Goal: Communication & Community: Ask a question

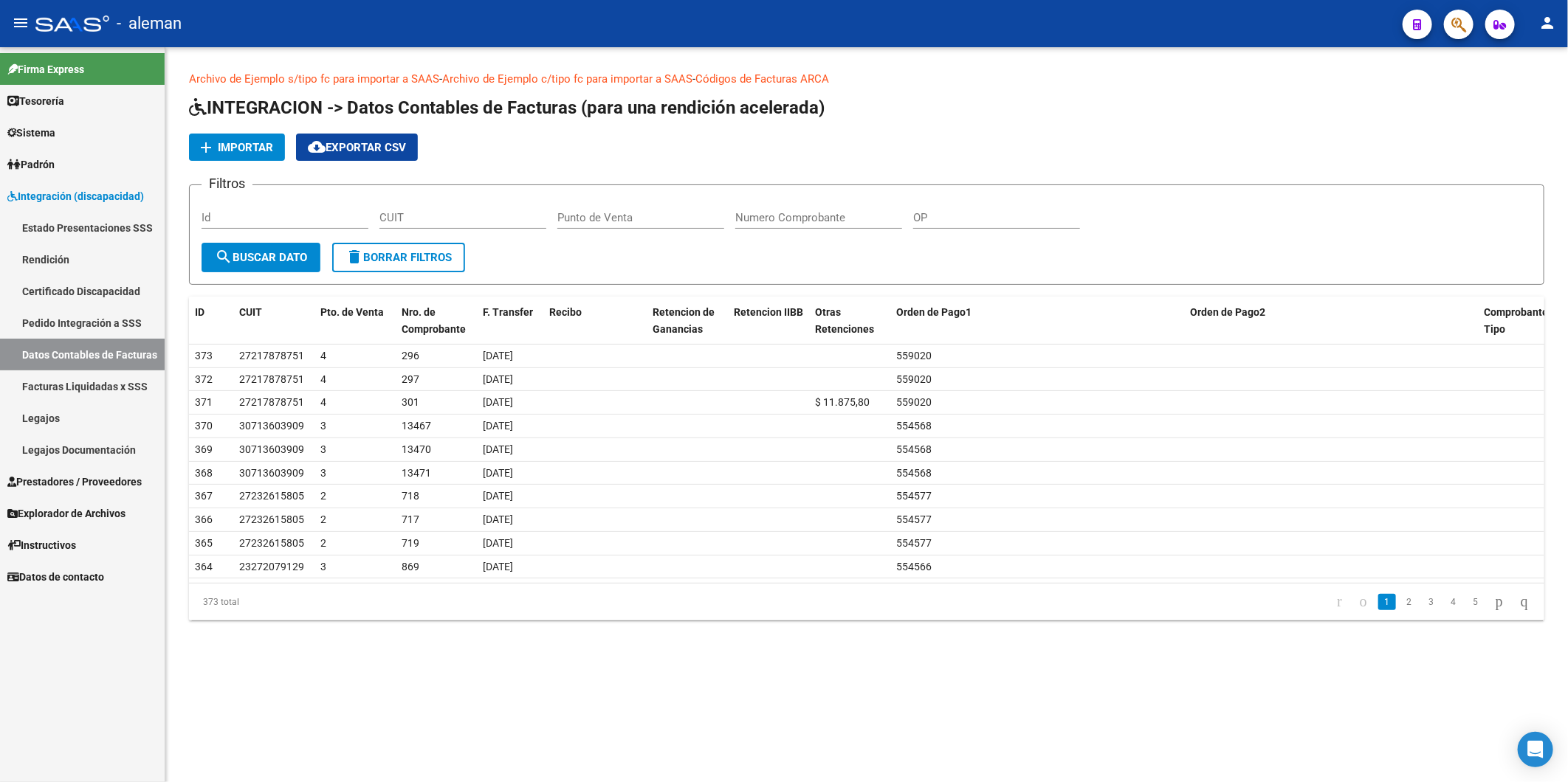
click at [833, 135] on div "add Importar cloud_download Exportar CSV" at bounding box center [866, 147] width 1355 height 27
click at [453, 726] on mat-sidenav-content "Archivo de Ejemplo s/tipo fc para importar a SAAS - Archivo de Ejemplo c/tipo f…" at bounding box center [866, 414] width 1402 height 735
click at [364, 695] on mat-sidenav-content "Archivo de Ejemplo s/tipo fc para importar a SAAS - Archivo de Ejemplo c/tipo f…" at bounding box center [866, 414] width 1402 height 735
click at [447, 694] on mat-sidenav-content "Archivo de Ejemplo s/tipo fc para importar a SAAS - Archivo de Ejemplo c/tipo f…" at bounding box center [866, 414] width 1402 height 735
click at [1028, 123] on app-list-header "INTEGRACION -> Datos Contables de Facturas (para una rendición acelerada) add I…" at bounding box center [866, 189] width 1355 height 189
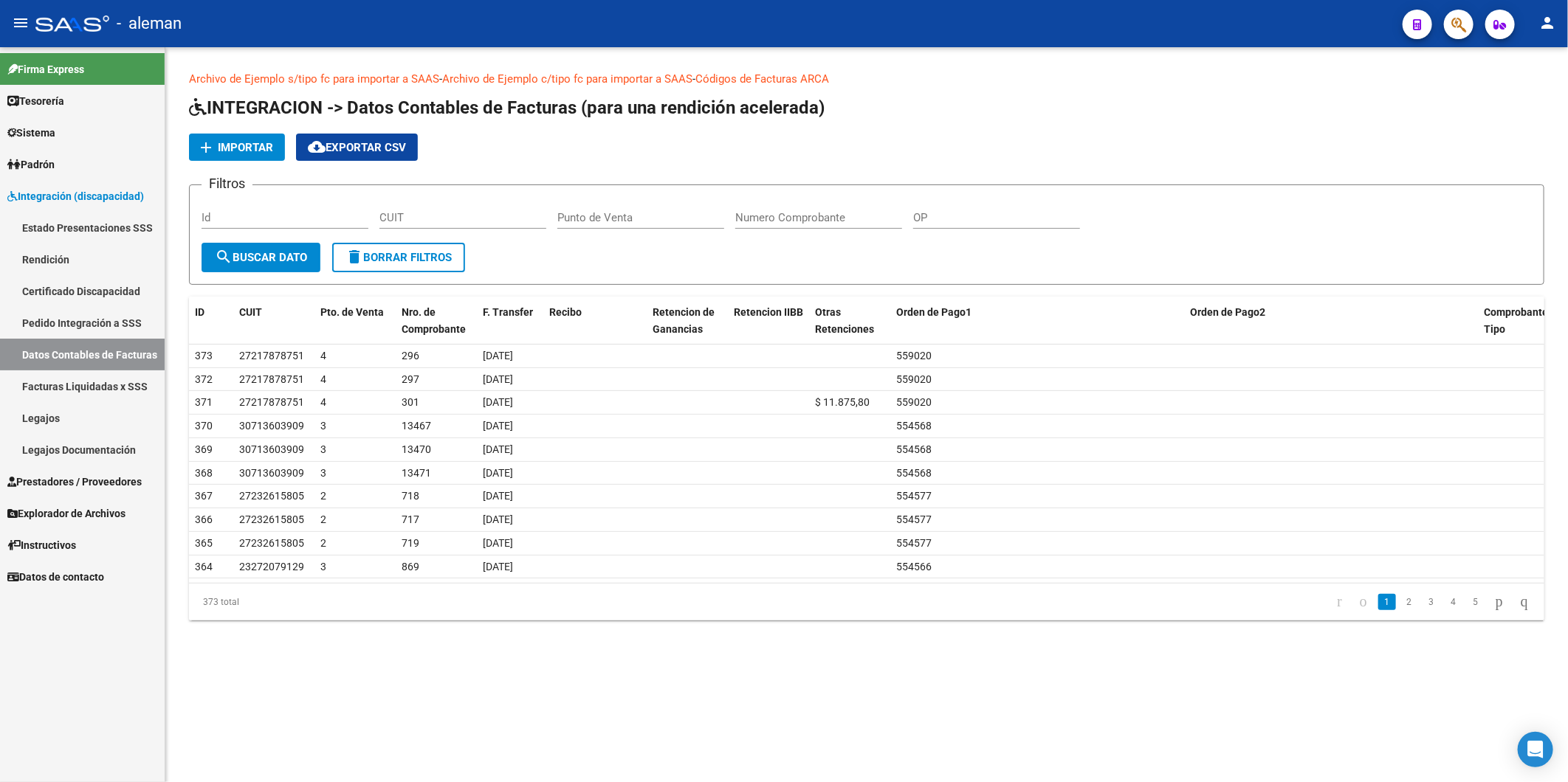
click at [801, 124] on app-list-header "INTEGRACION -> Datos Contables de Facturas (para una rendición acelerada) add I…" at bounding box center [866, 189] width 1355 height 189
click at [1539, 740] on div "Open Intercom Messenger" at bounding box center [1535, 750] width 39 height 39
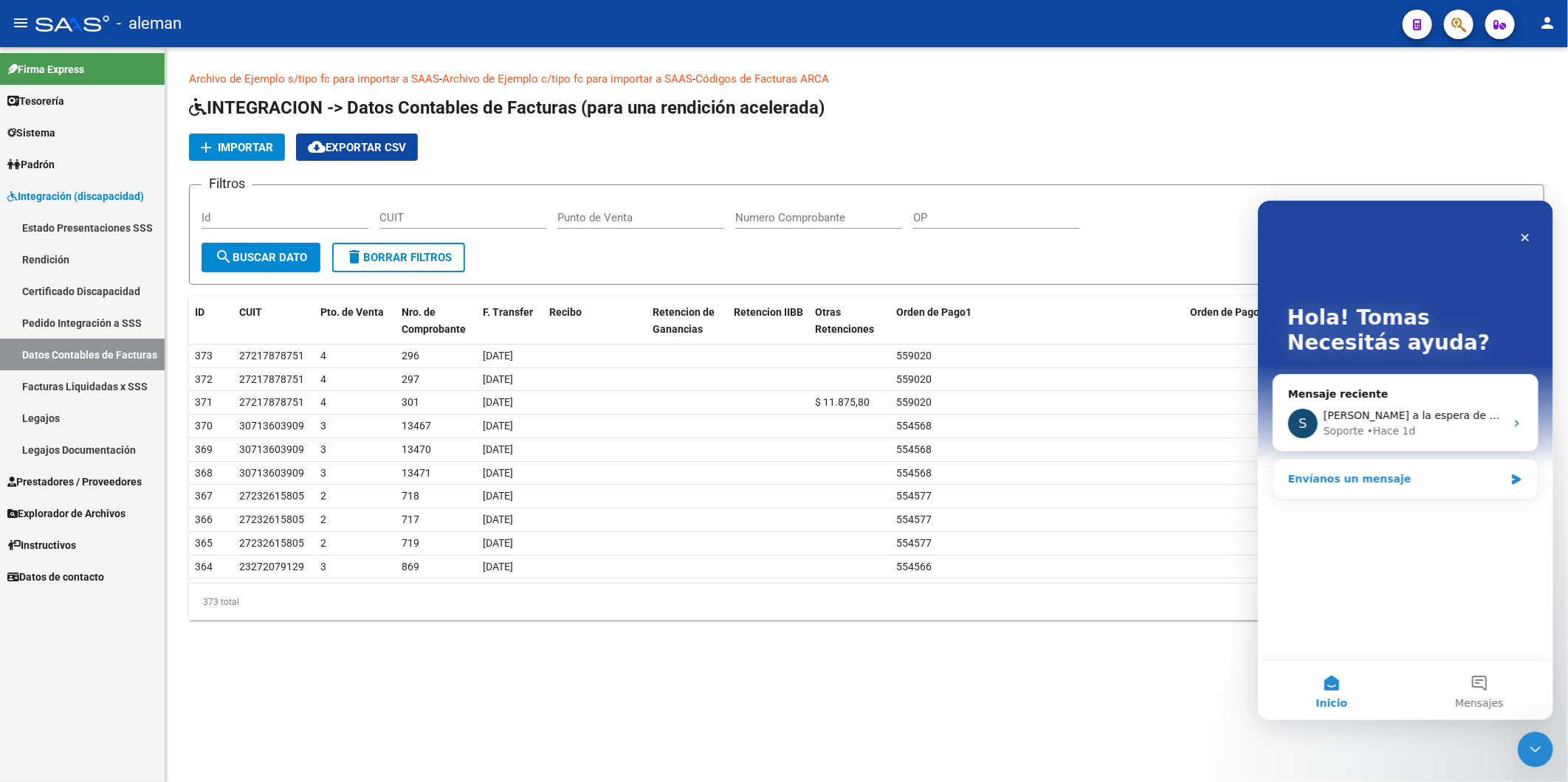
click at [1341, 484] on div "Envíanos un mensaje" at bounding box center [1396, 478] width 217 height 15
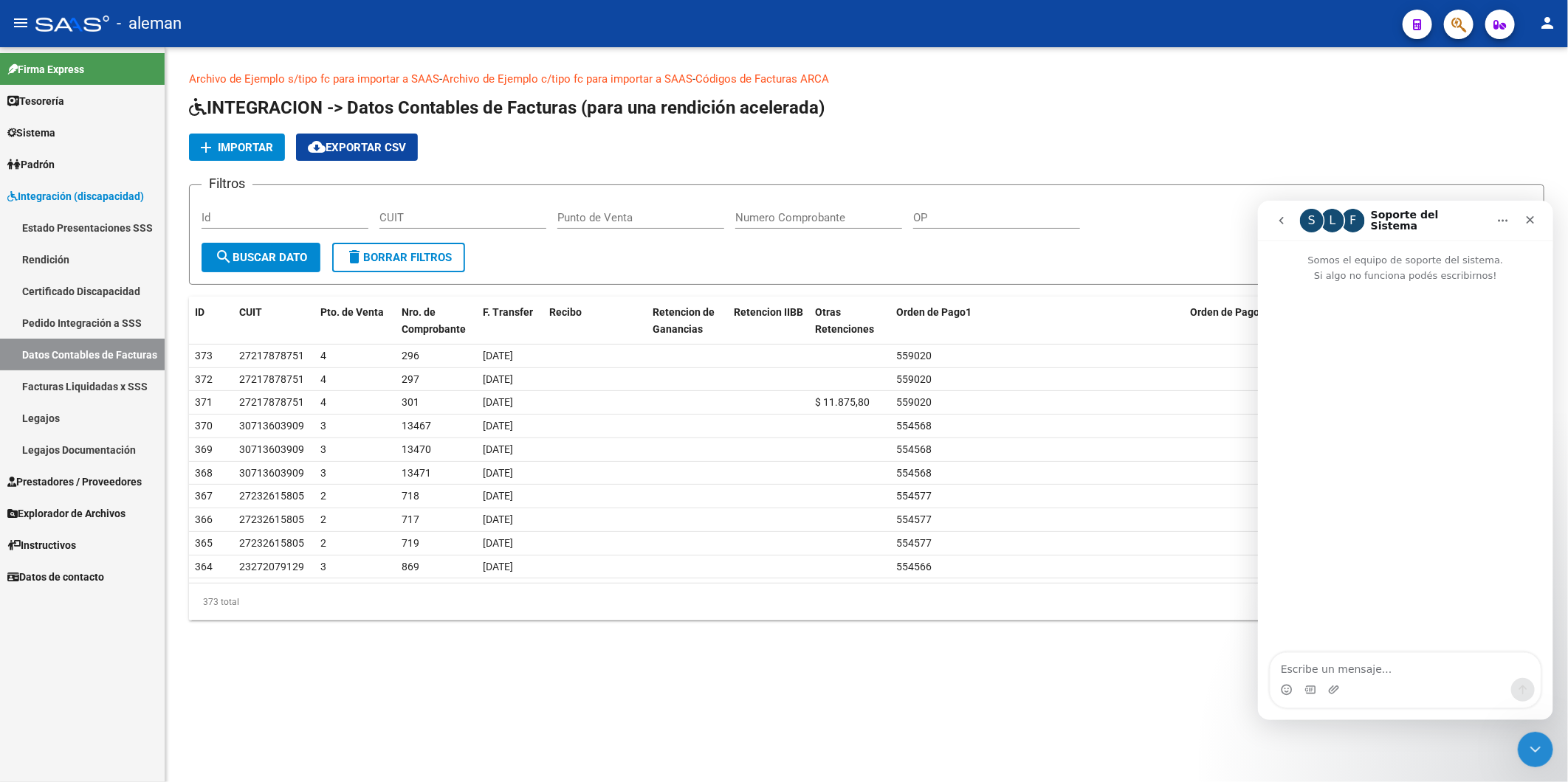
click at [1276, 220] on icon "go back" at bounding box center [1280, 219] width 12 height 12
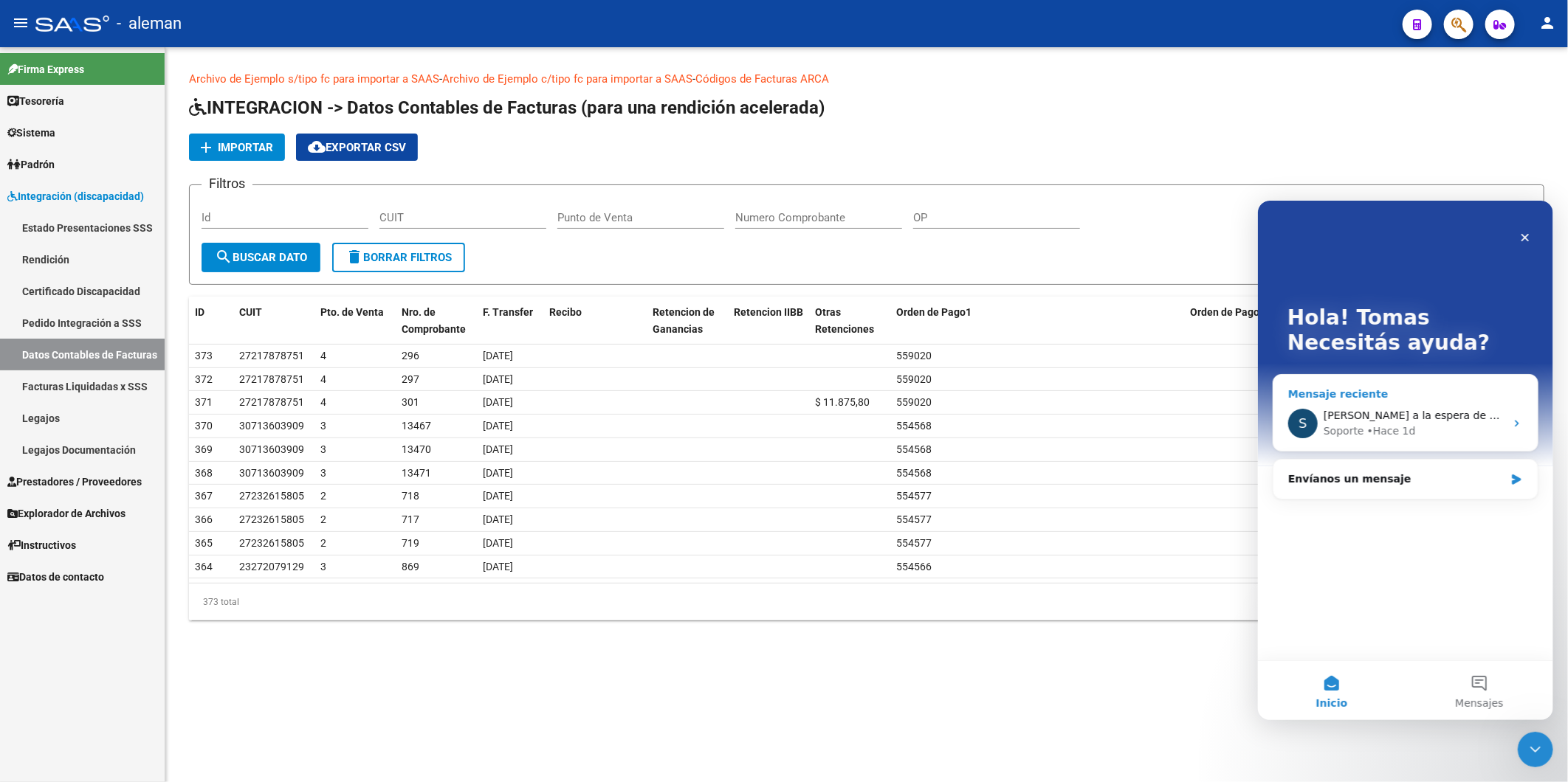
click at [1361, 423] on div "Quedamos a la espera de sus comentarios Soporte • Hace 1d" at bounding box center [1413, 423] width 181 height 31
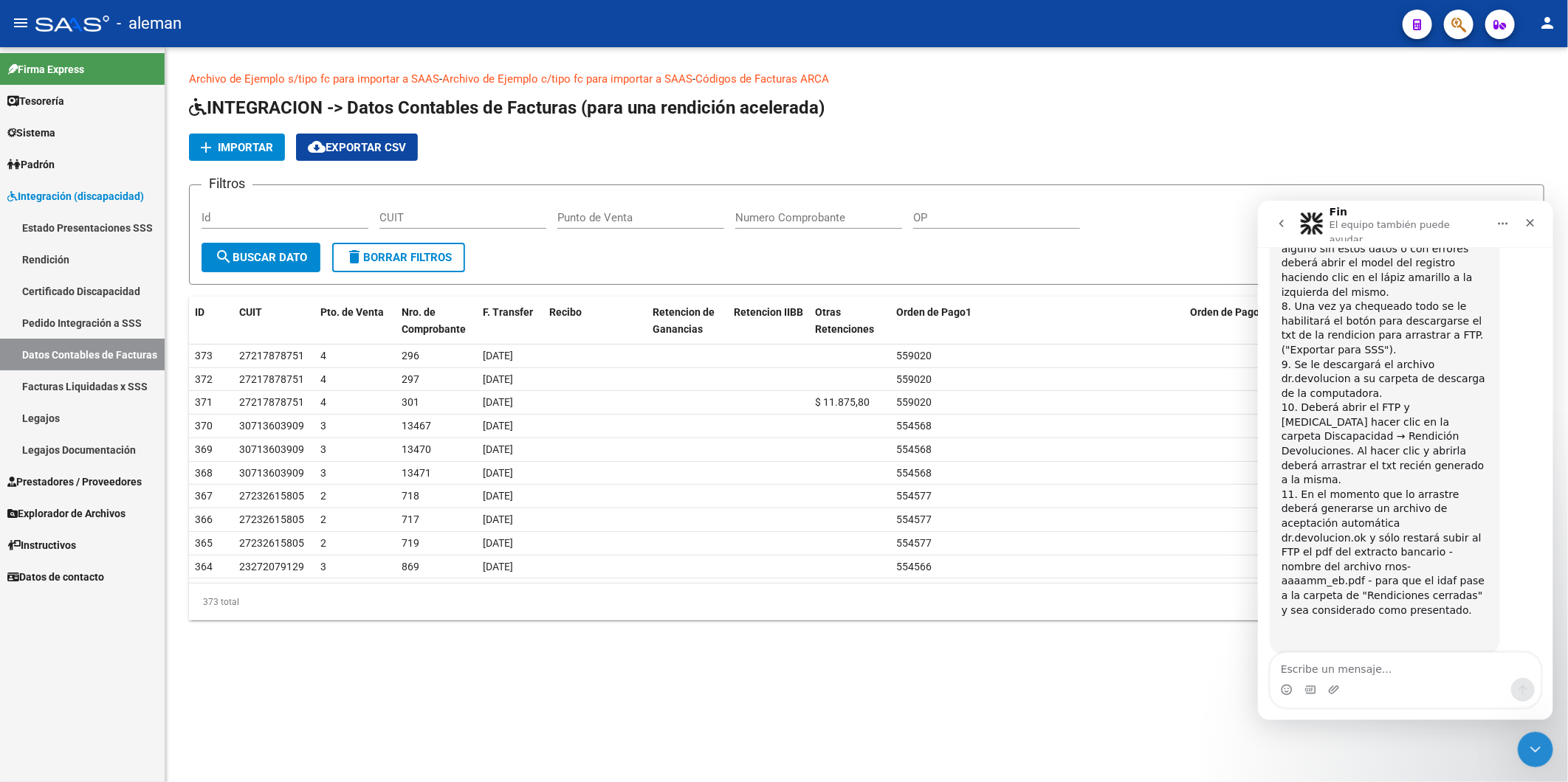
scroll to position [2352, 0]
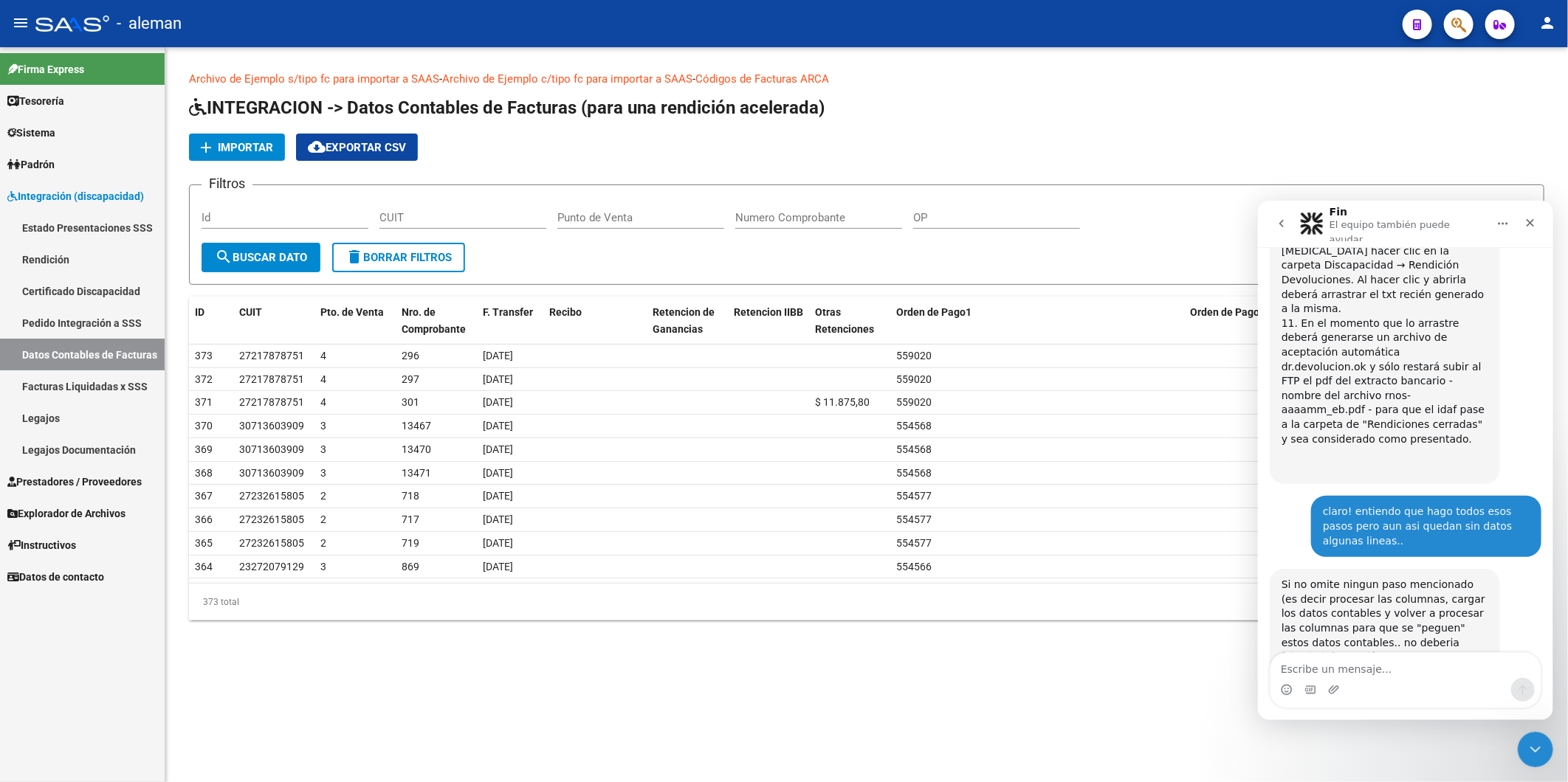
click at [1335, 669] on textarea "Escribe un mensaje..." at bounding box center [1404, 665] width 270 height 25
type textarea "buen dia!!"
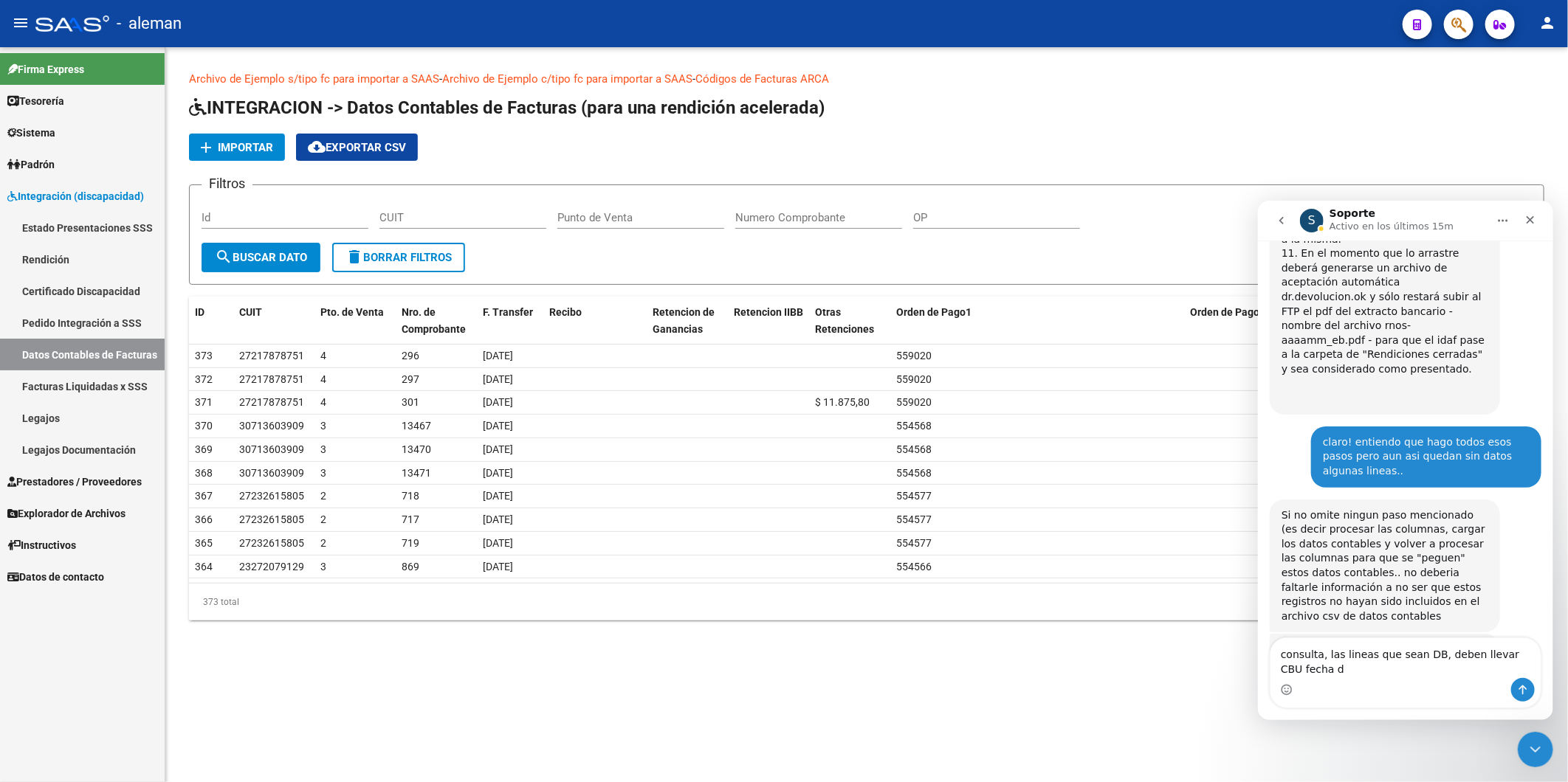
scroll to position [2452, 0]
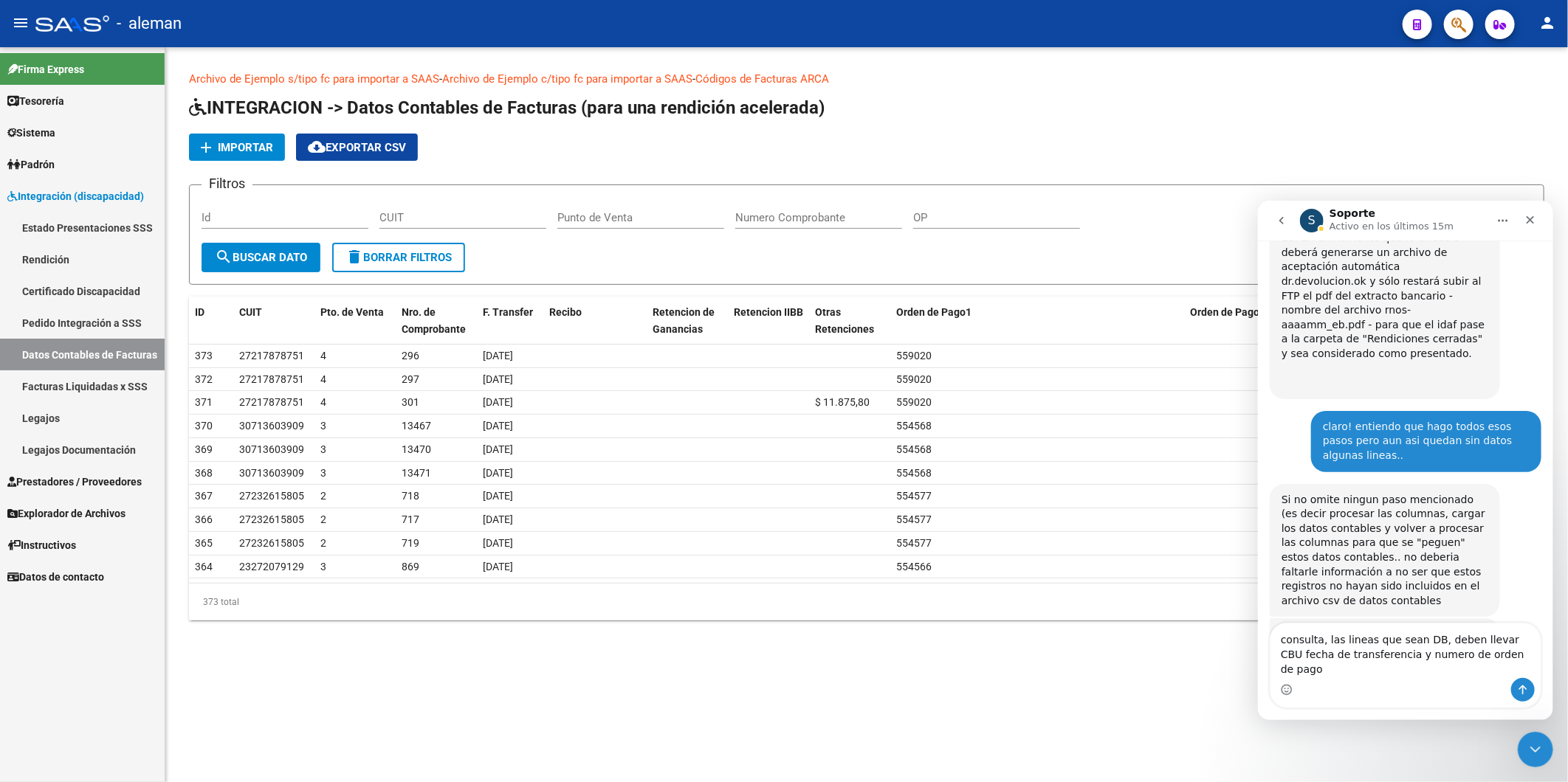
type textarea "consulta, las lineas que sean DB, deben llevar CBU fecha de transferencia y num…"
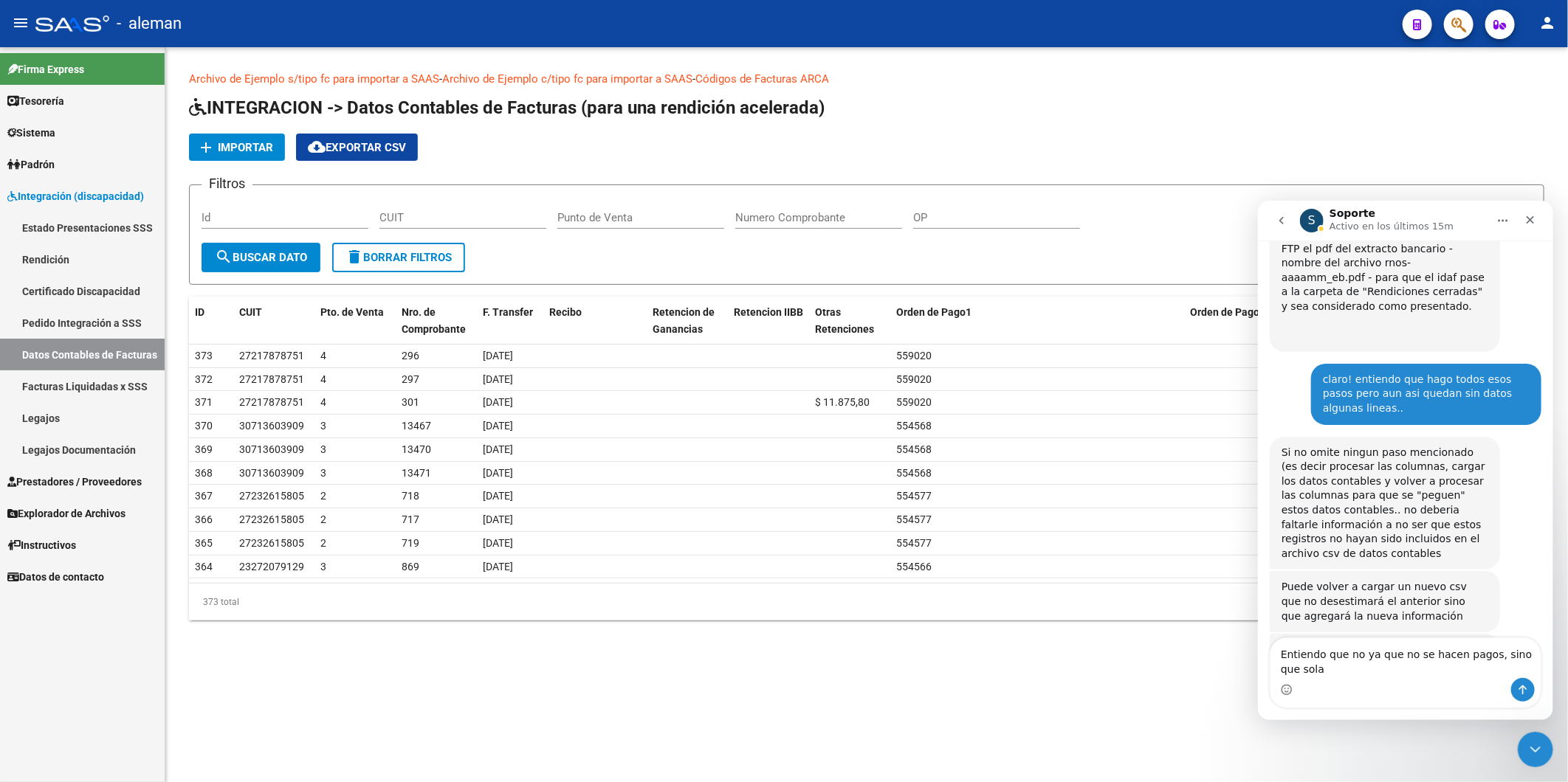
scroll to position [2513, 0]
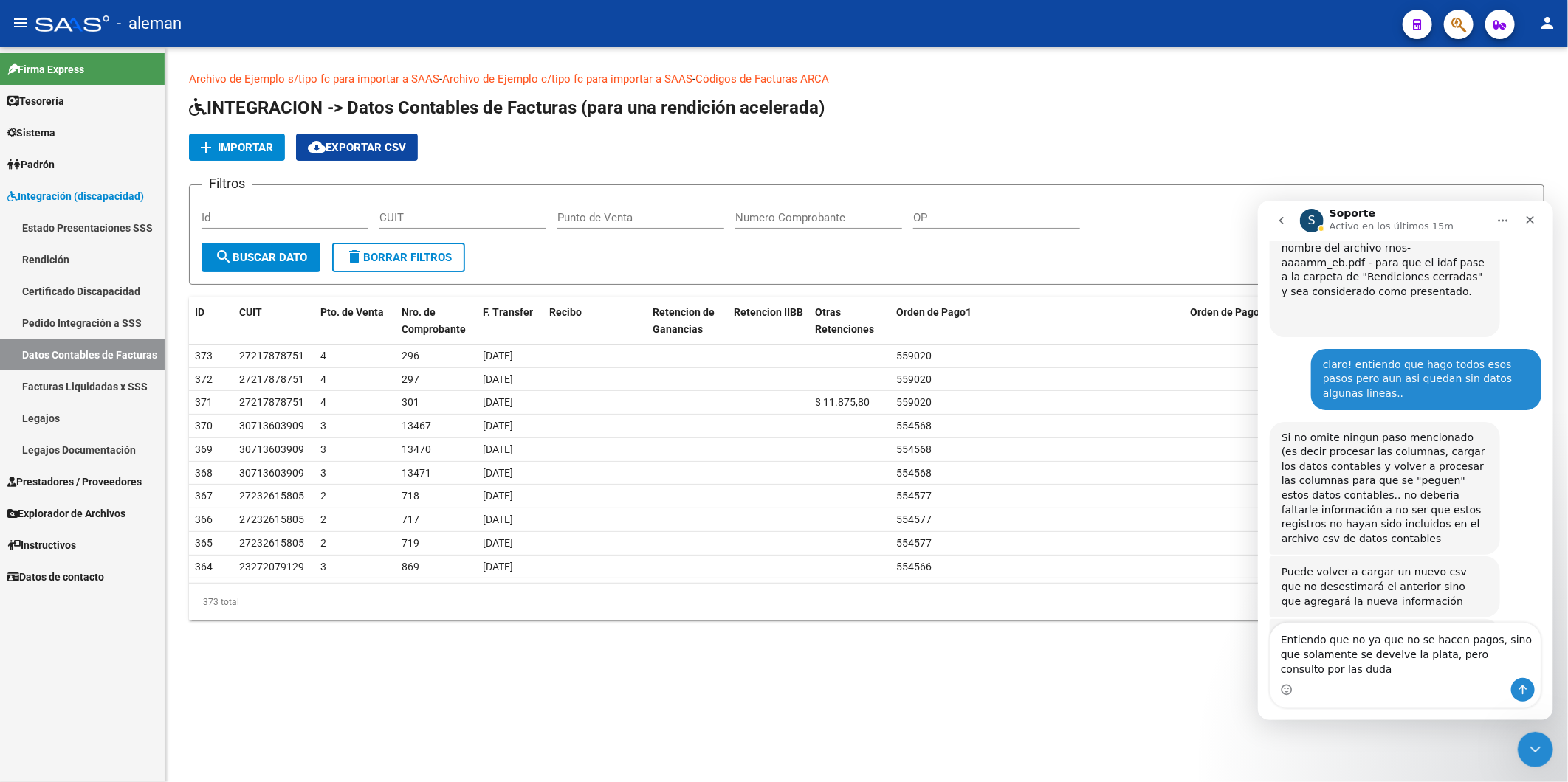
type textarea "Entiendo que no ya que no se hacen pagos, sino que solamente se develve la plat…"
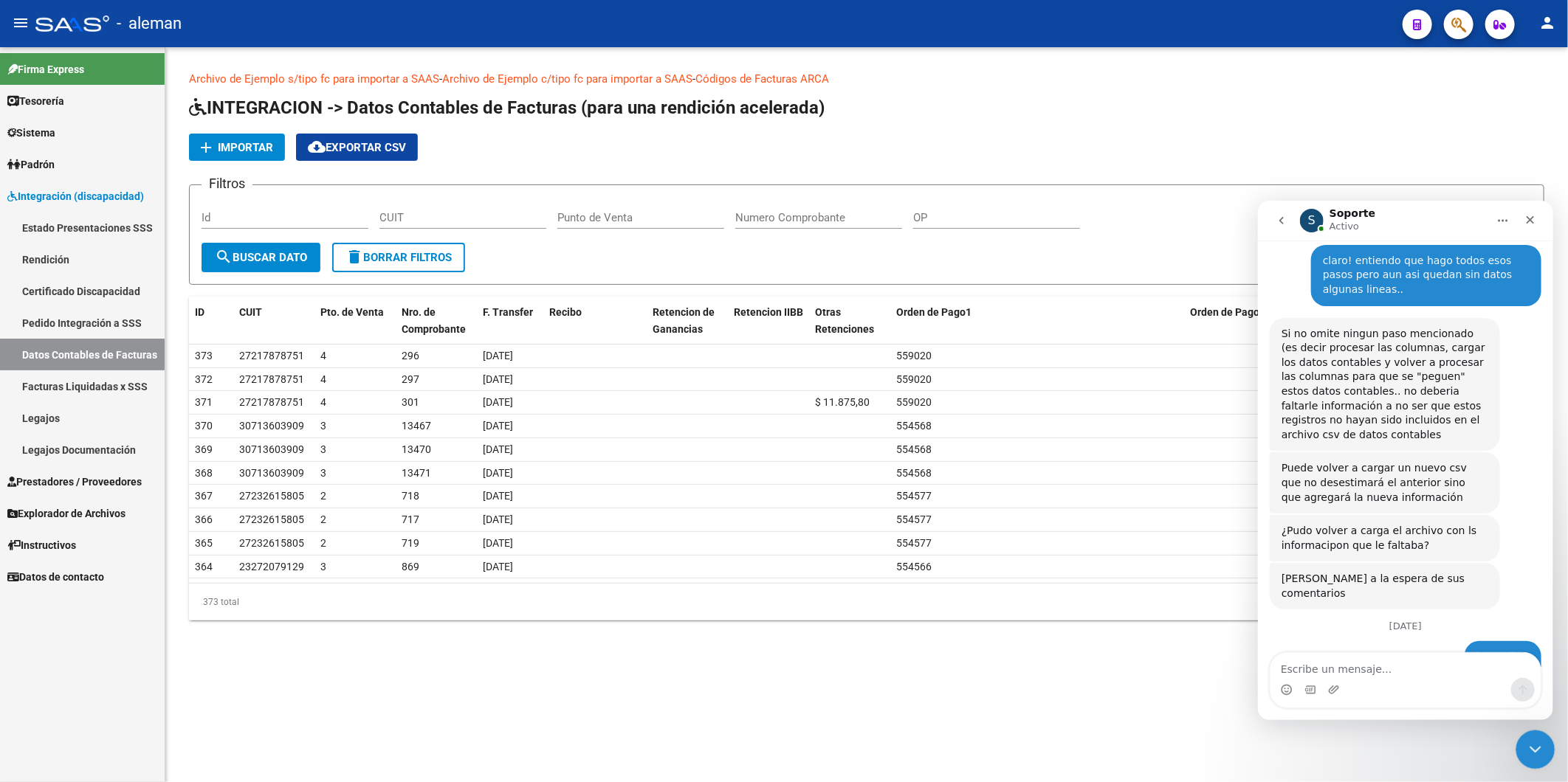
scroll to position [2634, 0]
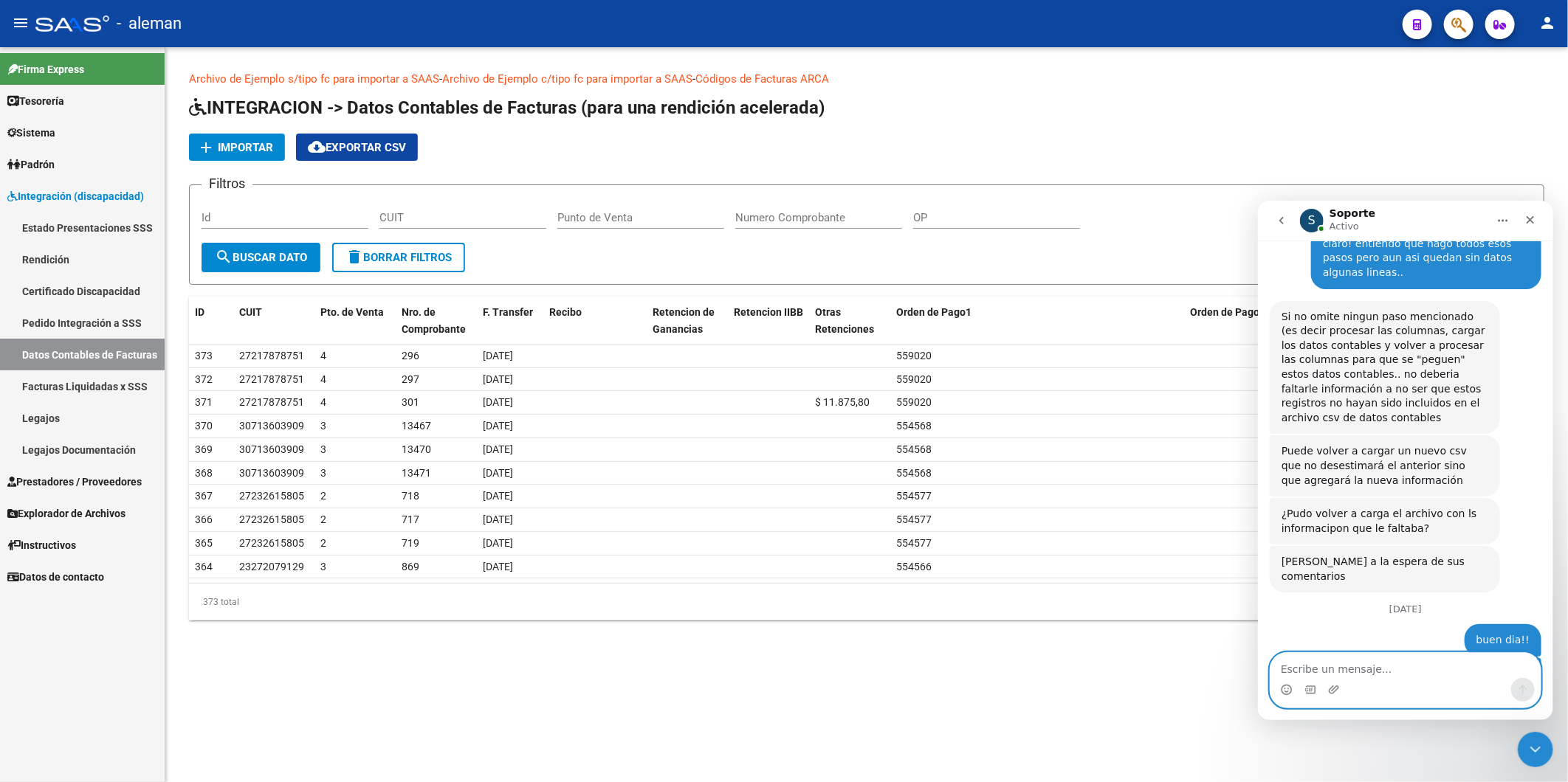
click at [1419, 667] on textarea "Escribe un mensaje..." at bounding box center [1404, 665] width 270 height 25
type textarea "Gracias!!"
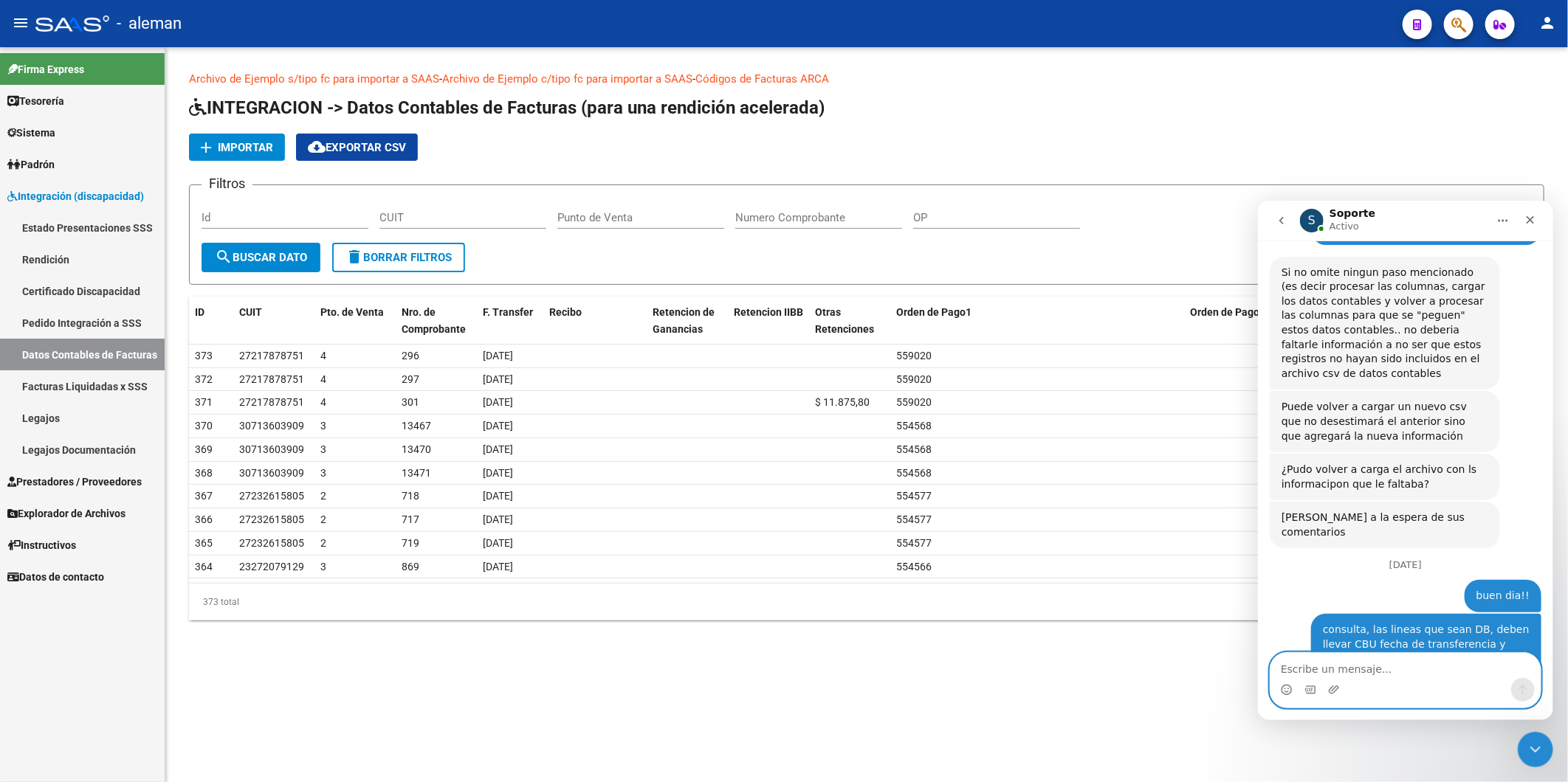
scroll to position [2677, 0]
click at [347, 685] on mat-sidenav-content "Archivo de Ejemplo s/tipo fc para importar a SAAS - Archivo de Ejemplo c/tipo f…" at bounding box center [866, 414] width 1402 height 735
click at [1345, 667] on textarea "Escribe un mensaje..." at bounding box center [1404, 665] width 270 height 25
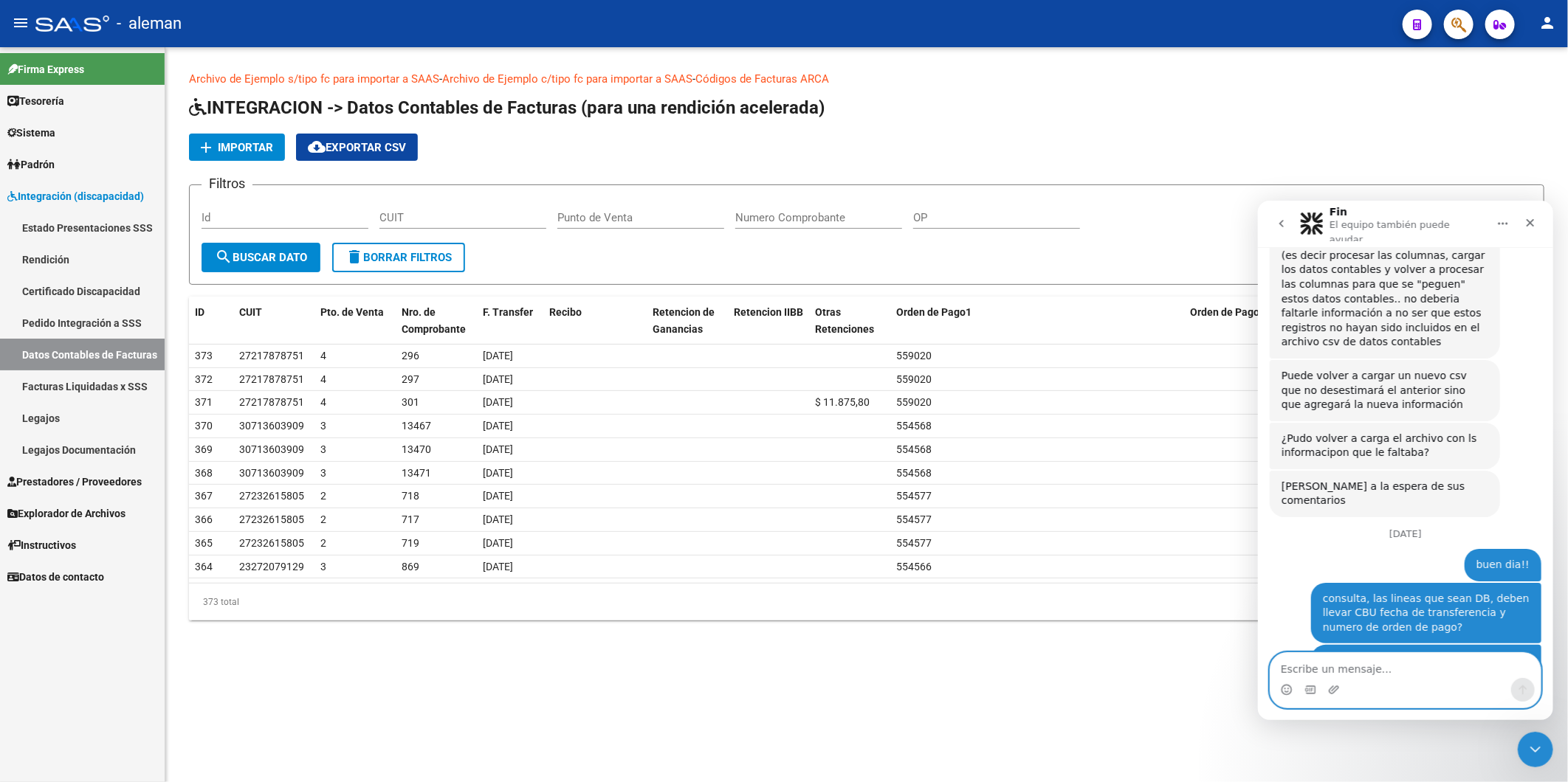
scroll to position [2721, 0]
click at [1385, 659] on textarea "Escribe un mensaje..." at bounding box center [1404, 665] width 270 height 25
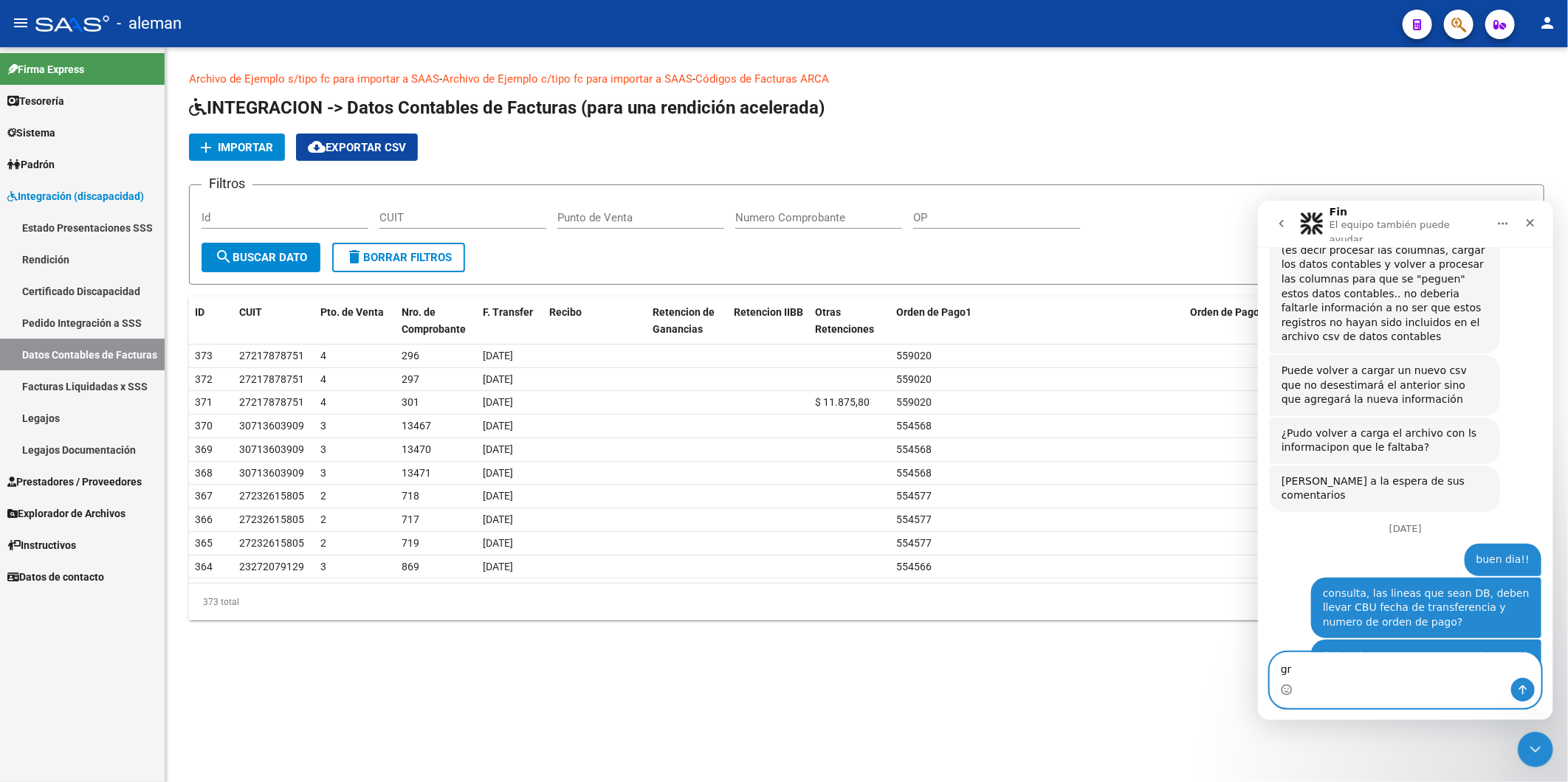
type textarea "g"
type textarea "igualmente!"
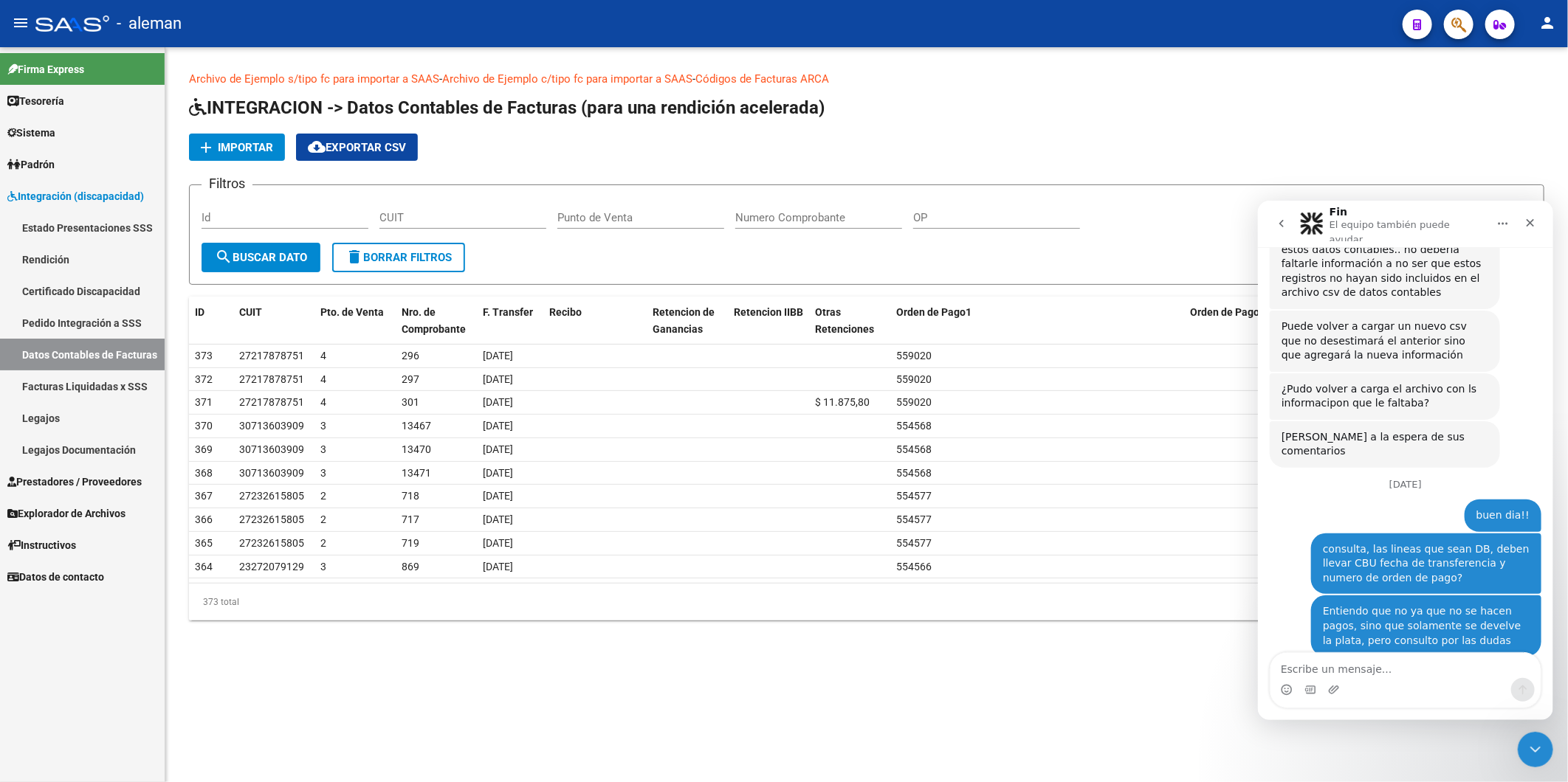
click at [1290, 216] on button "go back" at bounding box center [1280, 223] width 28 height 28
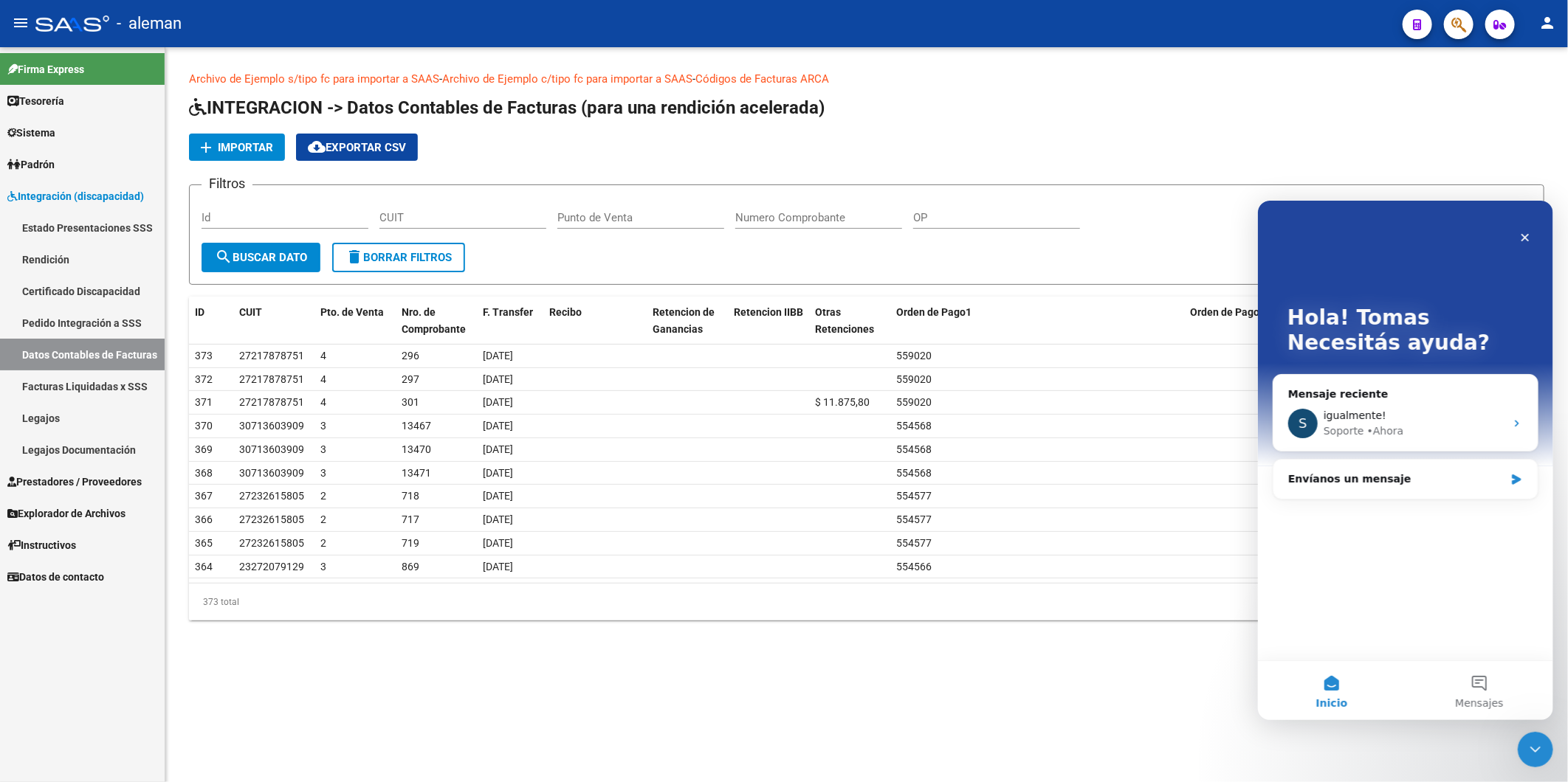
click at [1077, 626] on div "Archivo de Ejemplo s/tipo fc para importar a SAAS - Archivo de Ejemplo c/tipo f…" at bounding box center [866, 357] width 1402 height 621
click at [720, 705] on mat-sidenav-content "Archivo de Ejemplo s/tipo fc para importar a SAAS - Archivo de Ejemplo c/tipo f…" at bounding box center [866, 414] width 1402 height 735
click at [1521, 242] on div "Cerrar" at bounding box center [1524, 236] width 26 height 26
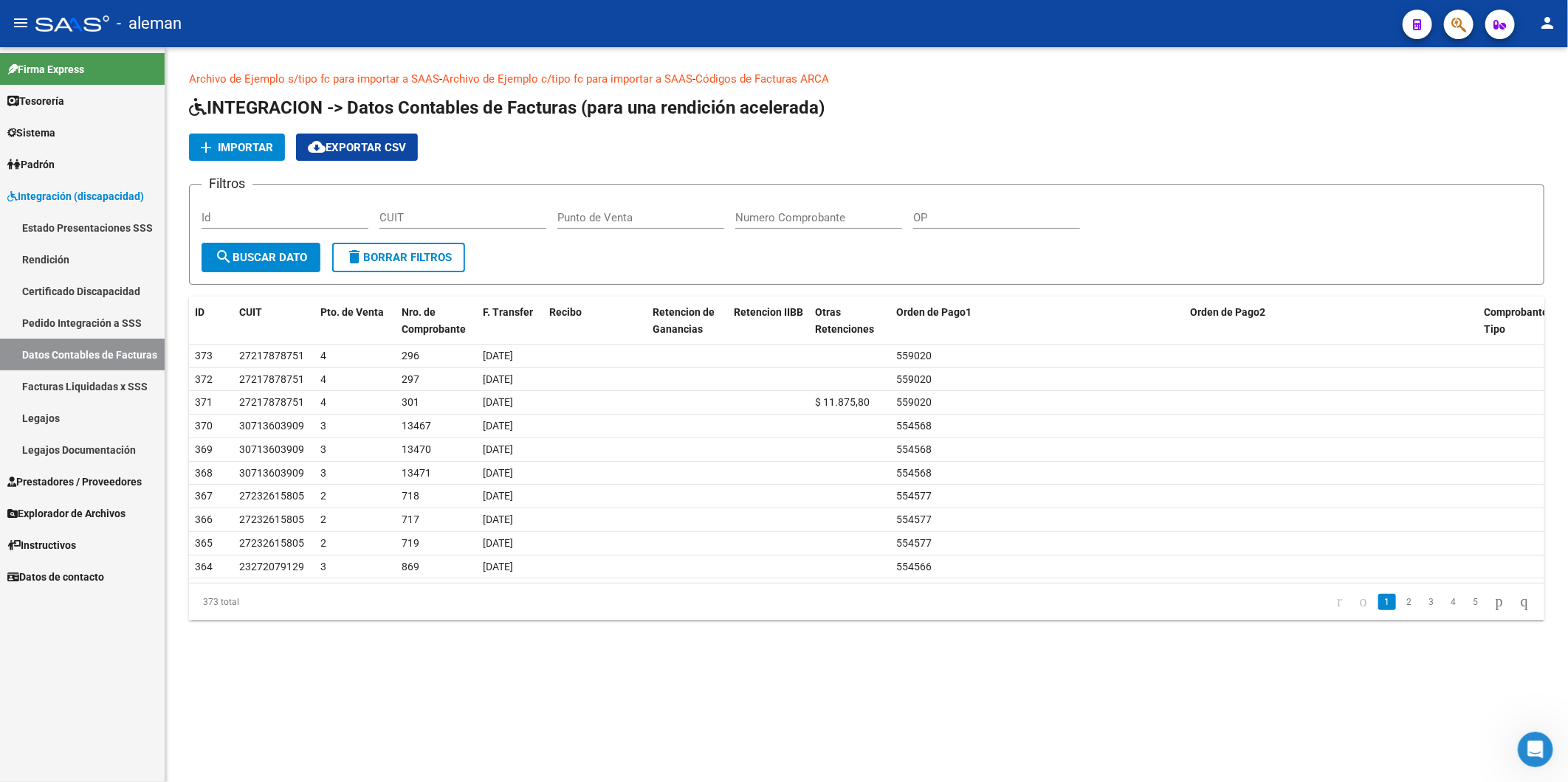
click at [671, 642] on div "Archivo de Ejemplo s/tipo fc para importar a SAAS - Archivo de Ejemplo c/tipo f…" at bounding box center [866, 357] width 1402 height 621
click at [563, 671] on mat-sidenav-content "Archivo de Ejemplo s/tipo fc para importar a SAAS - Archivo de Ejemplo c/tipo f…" at bounding box center [866, 414] width 1402 height 735
click at [1526, 752] on icon "Abrir Intercom Messenger" at bounding box center [1533, 748] width 24 height 24
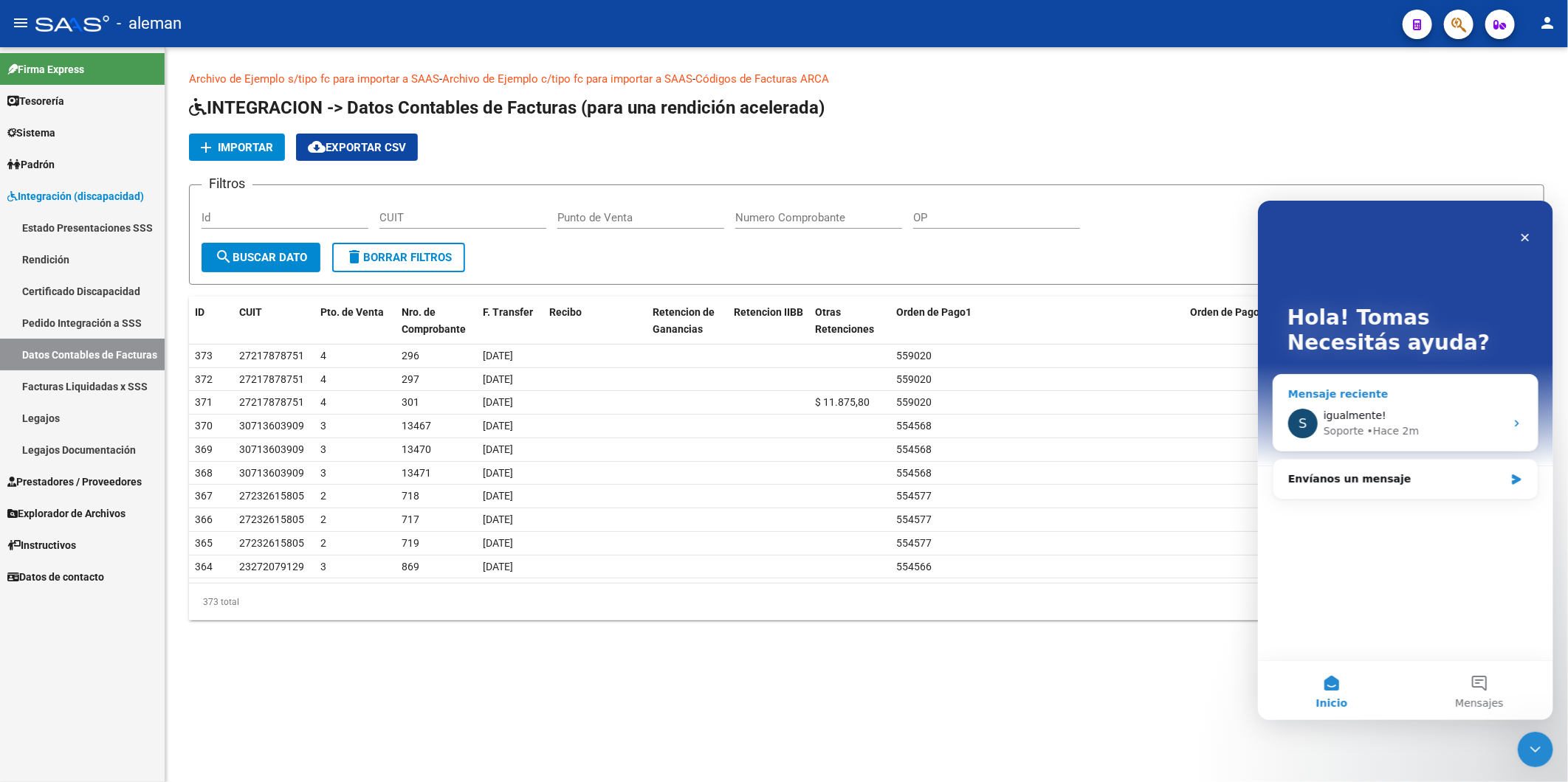
click at [1342, 421] on div "igualmente!" at bounding box center [1413, 415] width 181 height 15
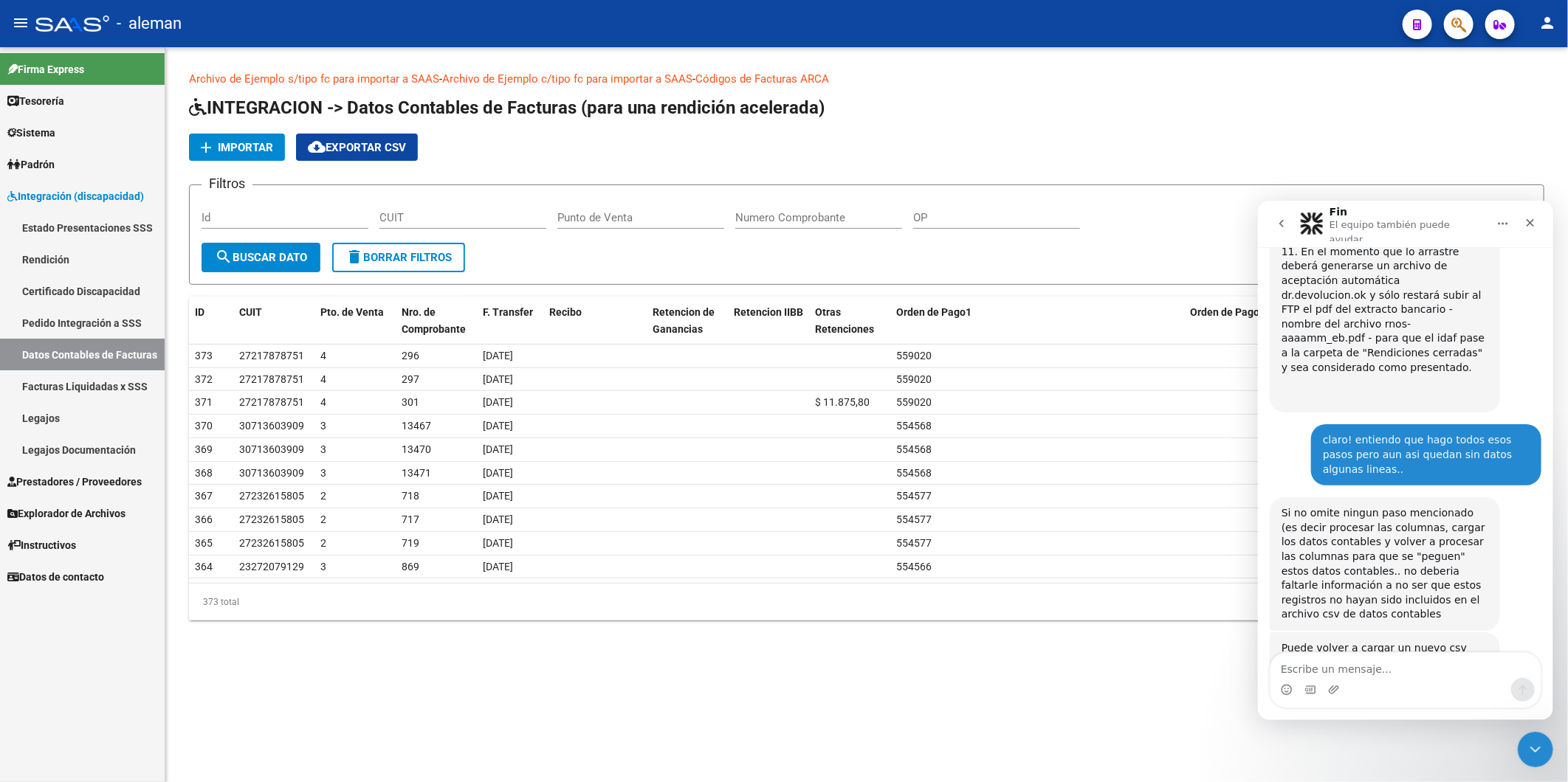
click at [1331, 667] on textarea "Escribe un mensaje..." at bounding box center [1404, 665] width 270 height 25
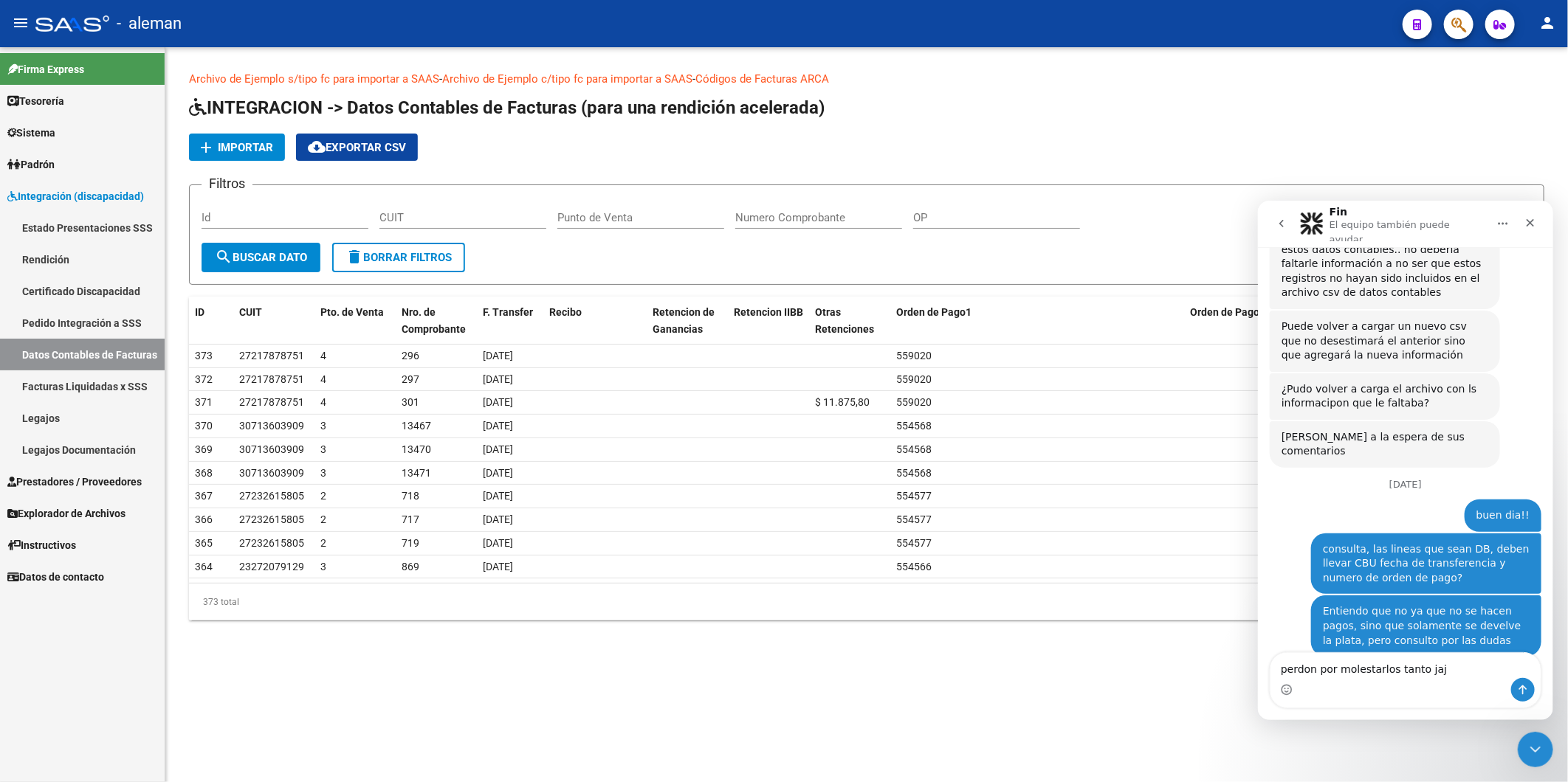
type textarea "perdon por molestarlos tanto jaja"
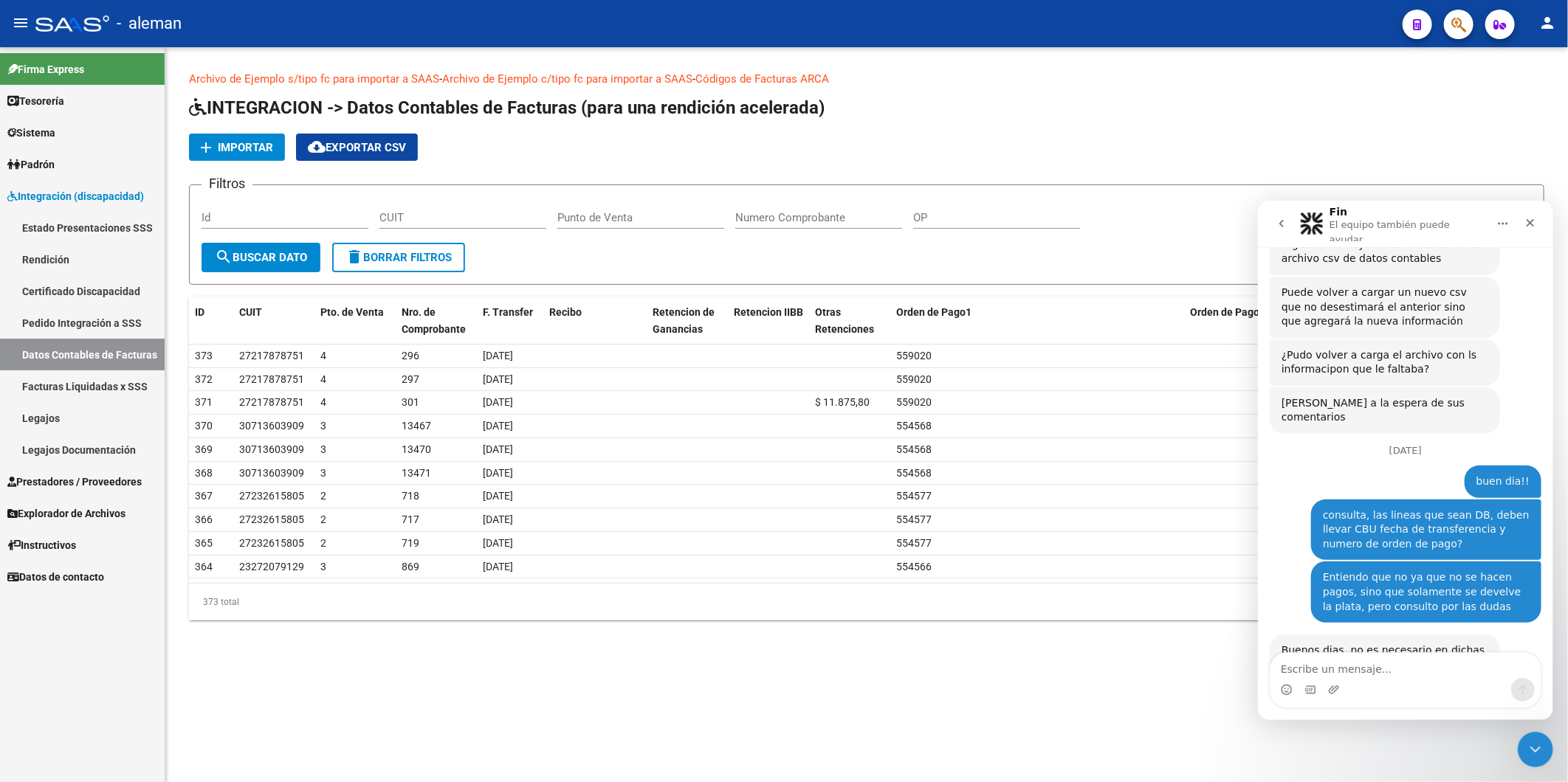
type textarea "m"
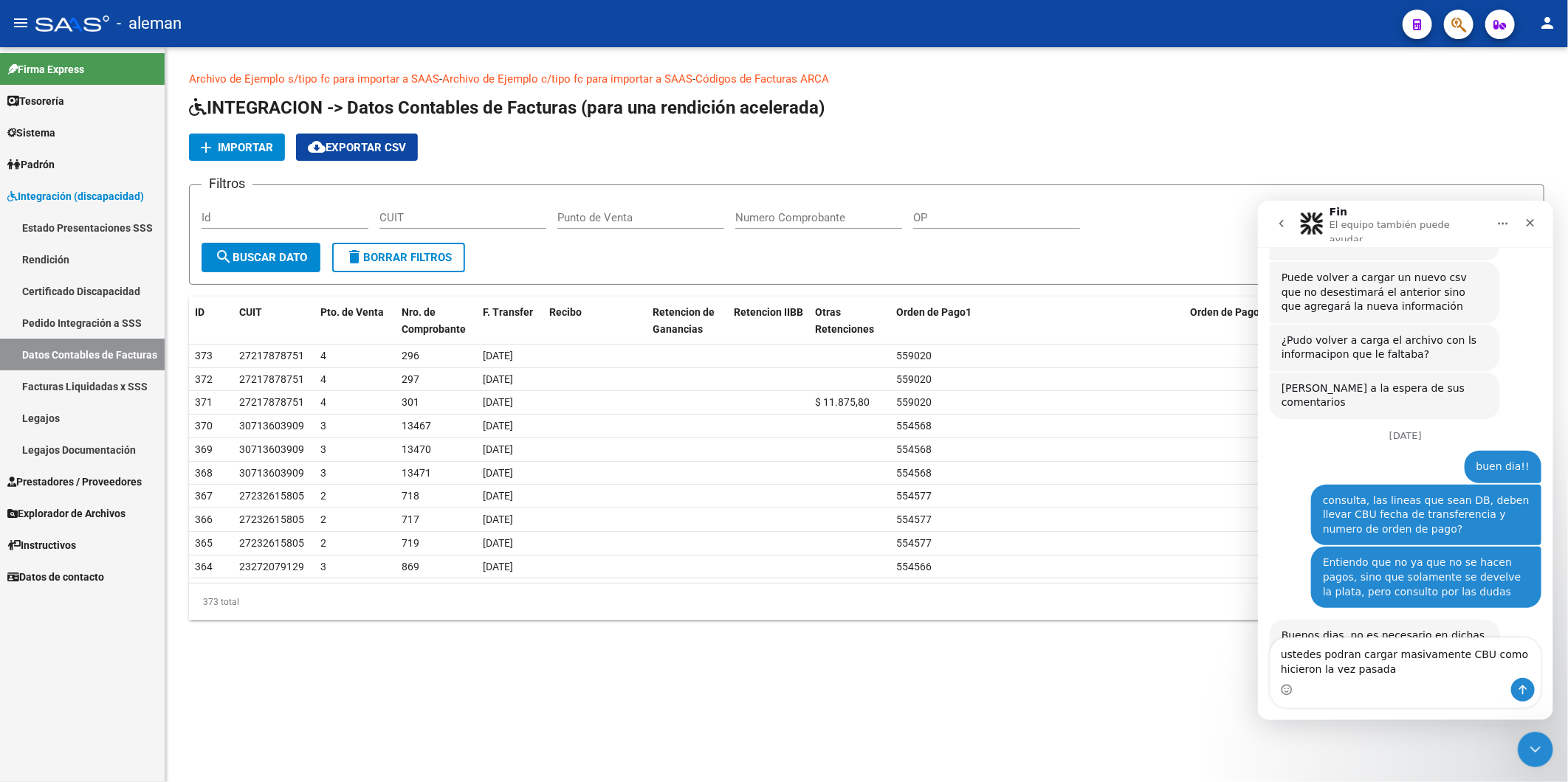
type textarea "ustedes podran cargar masivamente CBU como hicieron la vez pasada?"
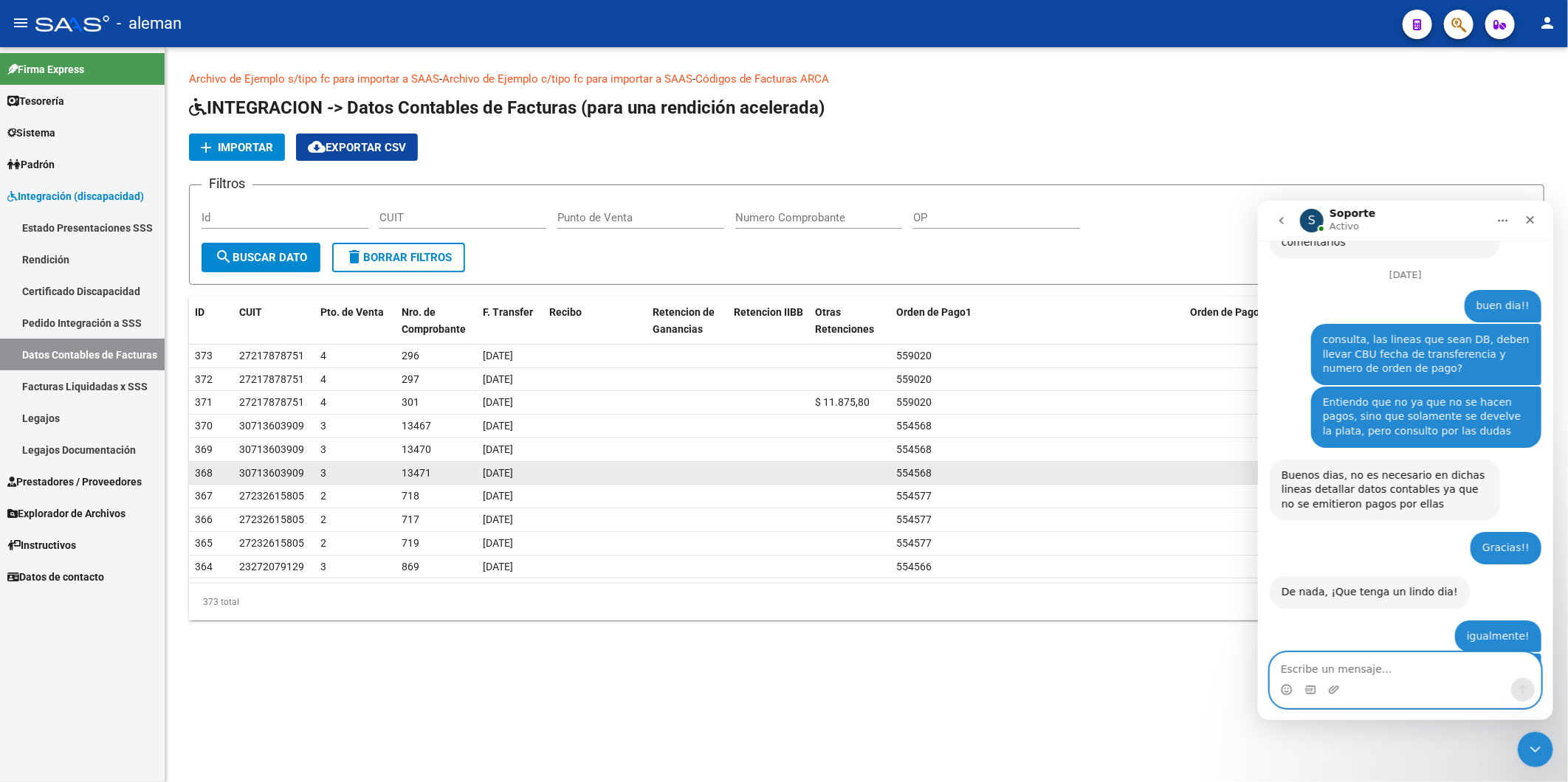
scroll to position [3002, 0]
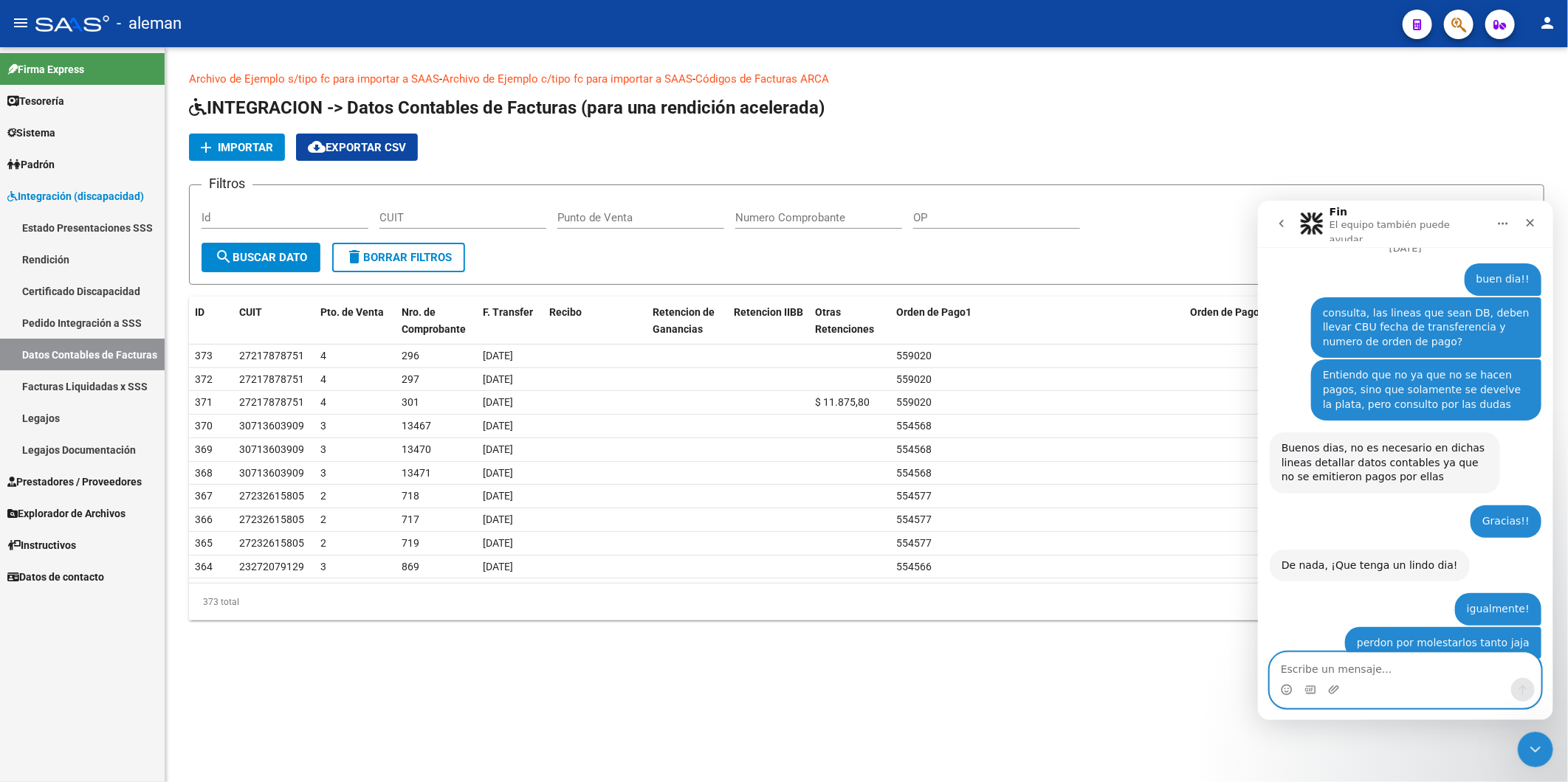
click at [1387, 659] on textarea "Escribe un mensaje..." at bounding box center [1404, 665] width 270 height 25
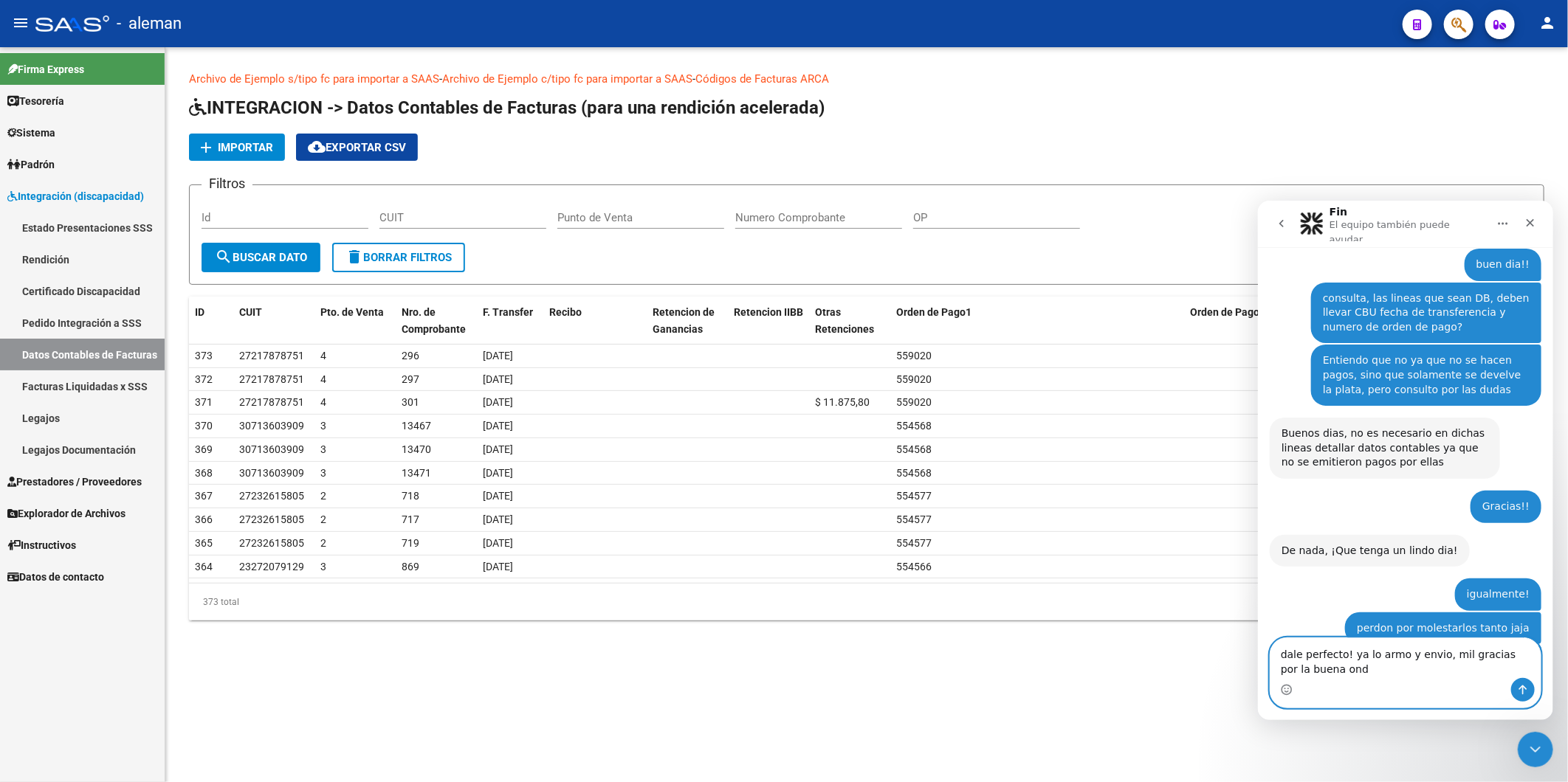
type textarea "dale perfecto! ya lo armo y envio, mil gracias por la buena onda"
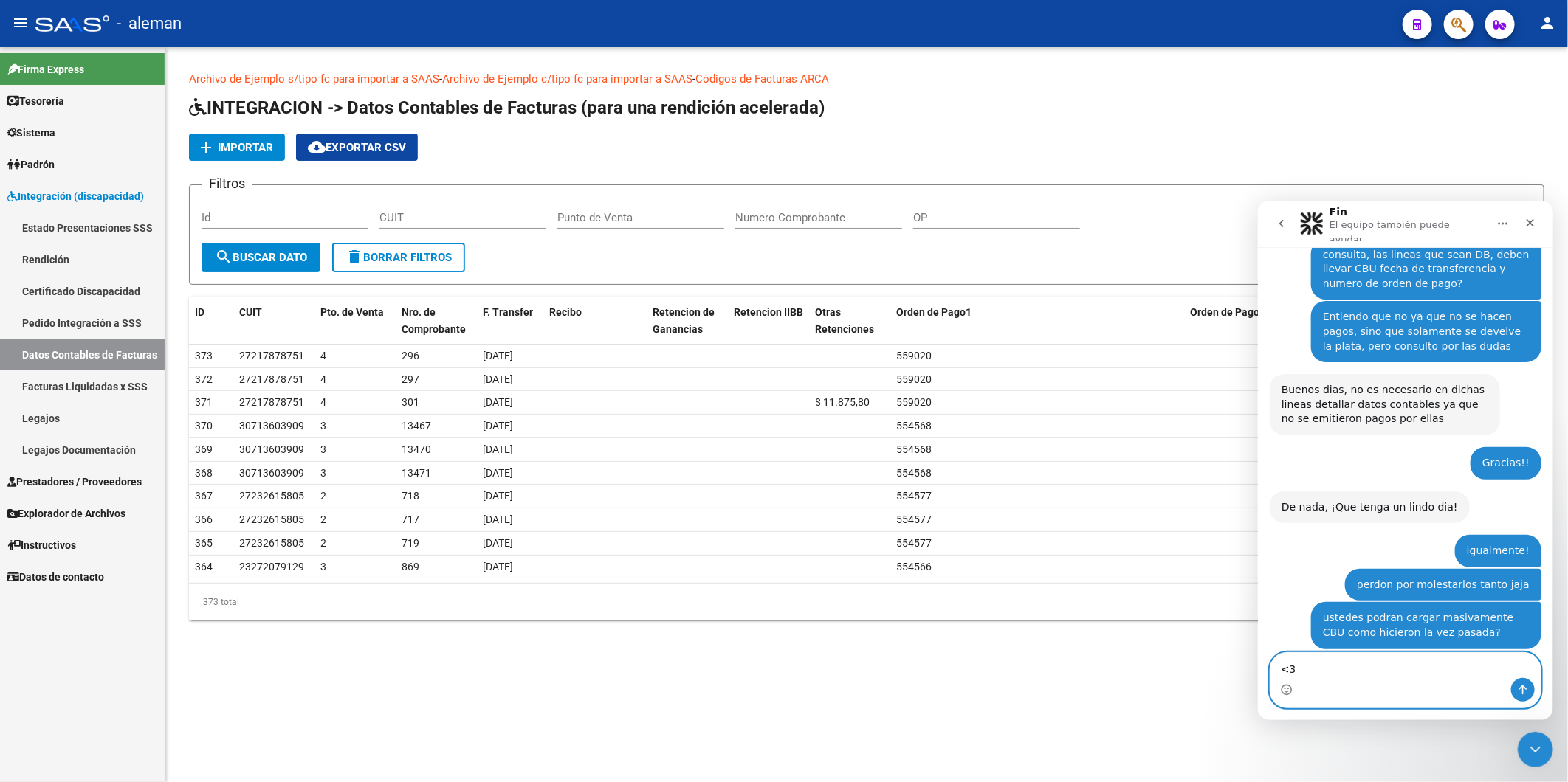
type textarea "<"
